Goal: Task Accomplishment & Management: Complete application form

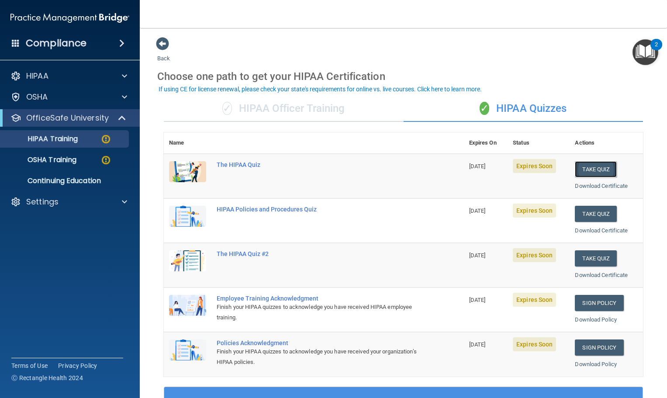
click at [601, 170] on button "Take Quiz" at bounding box center [596, 169] width 42 height 16
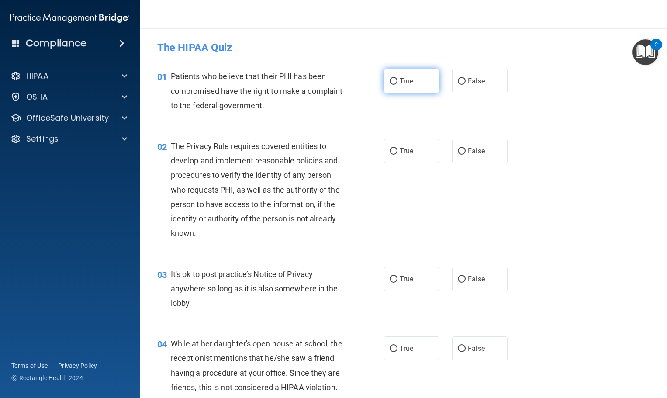
click at [410, 86] on label "True" at bounding box center [411, 81] width 55 height 24
click at [398, 85] on input "True" at bounding box center [394, 81] width 8 height 7
radio input "true"
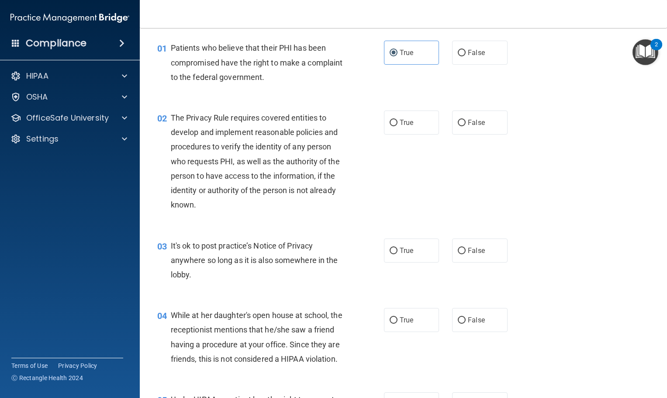
scroll to position [44, 0]
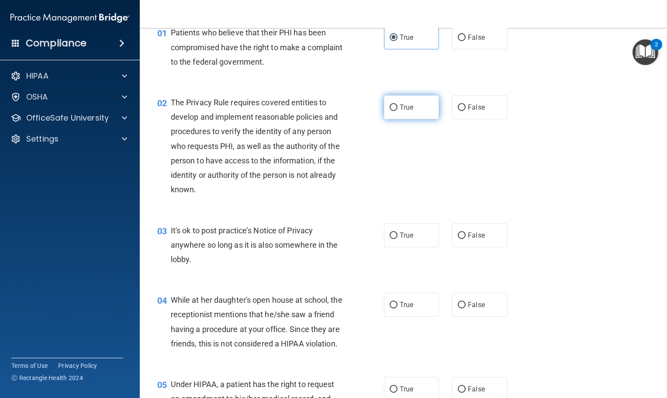
drag, startPoint x: 424, startPoint y: 111, endPoint x: 442, endPoint y: 127, distance: 23.8
click at [424, 111] on label "True" at bounding box center [411, 107] width 55 height 24
click at [398, 111] on input "True" at bounding box center [394, 107] width 8 height 7
radio input "true"
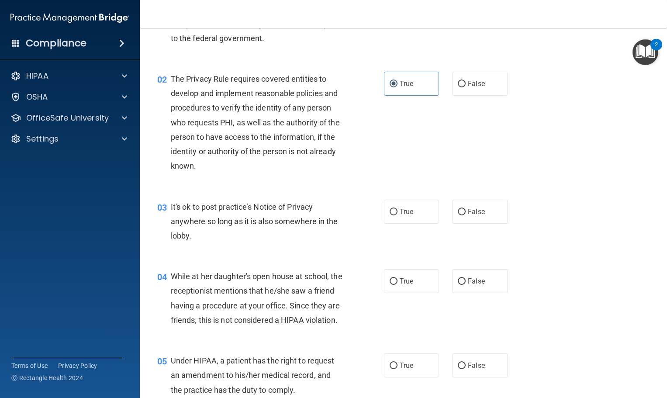
scroll to position [87, 0]
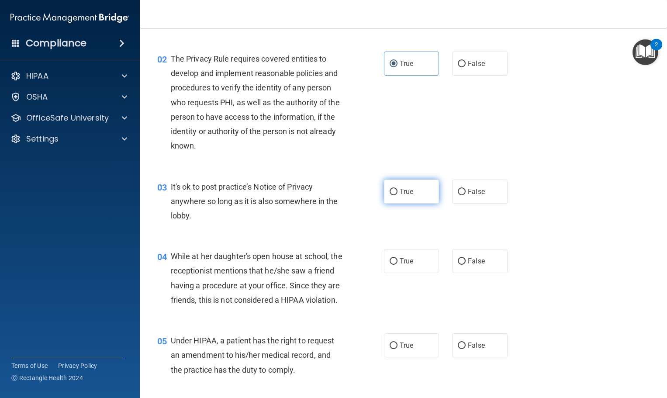
click at [405, 192] on span "True" at bounding box center [407, 191] width 14 height 8
click at [398, 192] on input "True" at bounding box center [394, 192] width 8 height 7
radio input "true"
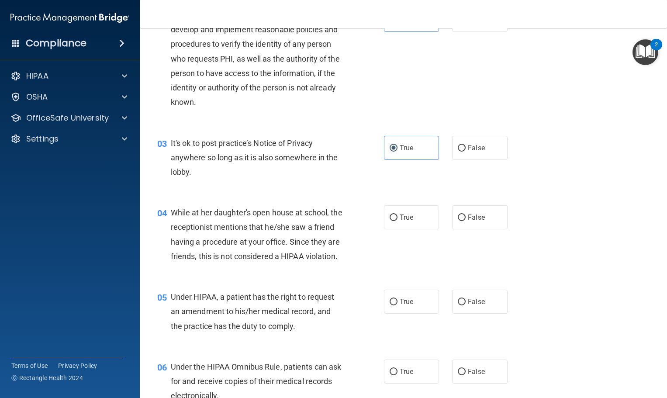
scroll to position [175, 0]
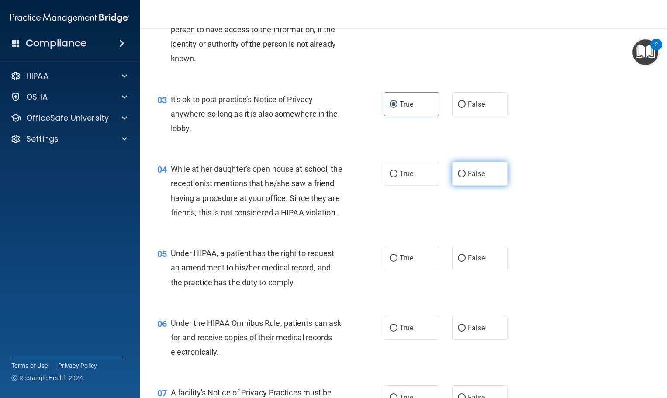
click at [470, 170] on span "False" at bounding box center [476, 174] width 17 height 8
click at [466, 171] on input "False" at bounding box center [462, 174] width 8 height 7
radio input "true"
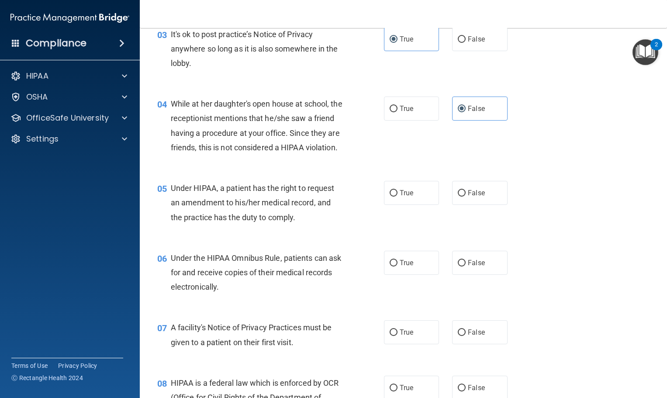
scroll to position [262, 0]
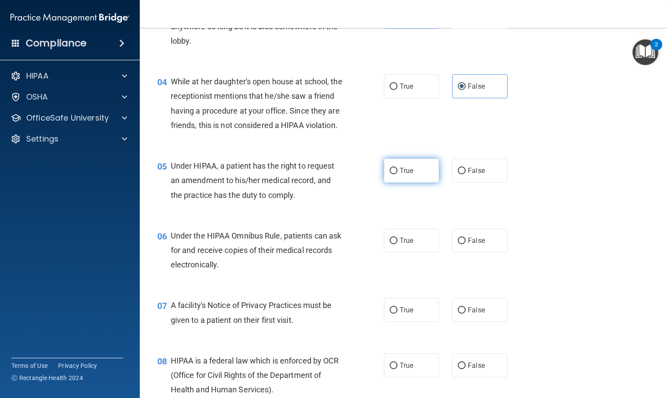
click at [406, 175] on span "True" at bounding box center [407, 170] width 14 height 8
click at [398, 174] on input "True" at bounding box center [394, 171] width 8 height 7
radio input "true"
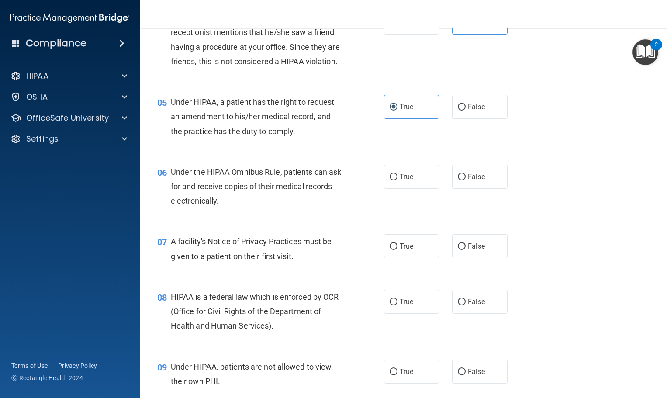
scroll to position [350, 0]
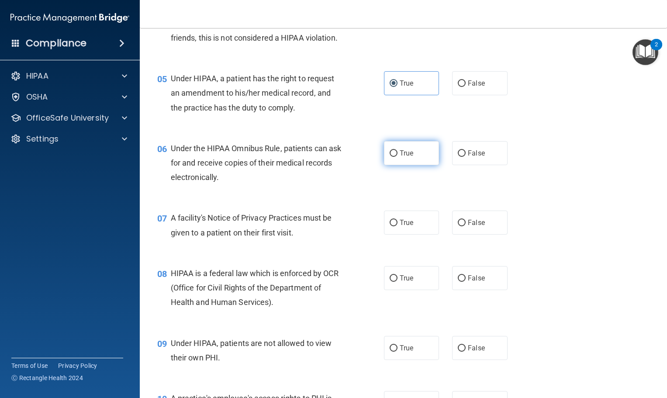
click at [398, 165] on label "True" at bounding box center [411, 153] width 55 height 24
click at [398, 157] on input "True" at bounding box center [394, 153] width 8 height 7
radio input "true"
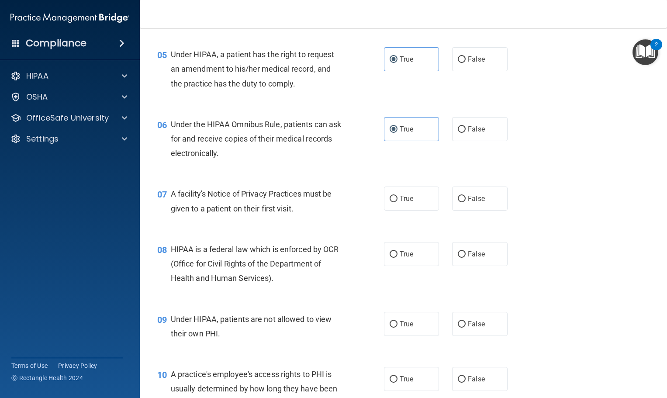
scroll to position [393, 0]
